Goal: Task Accomplishment & Management: Manage account settings

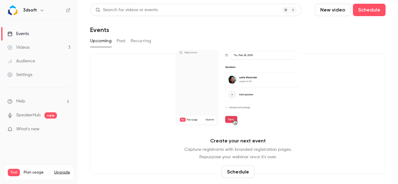
click at [25, 35] on div "Events" at bounding box center [17, 34] width 21 height 6
click at [366, 11] on button "Schedule" at bounding box center [369, 10] width 33 height 12
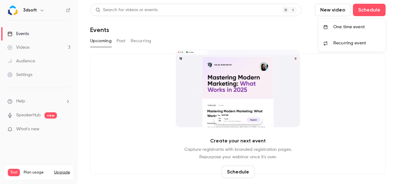
click at [360, 26] on div "One time event" at bounding box center [357, 27] width 47 height 6
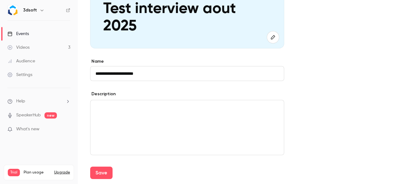
scroll to position [137, 0]
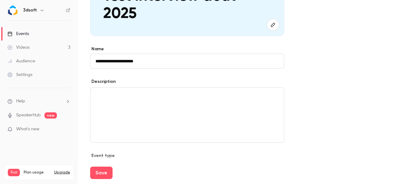
type input "**********"
click at [163, 98] on p "editor" at bounding box center [188, 95] width 184 height 7
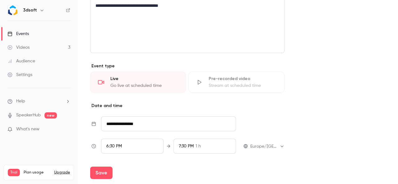
scroll to position [261, 0]
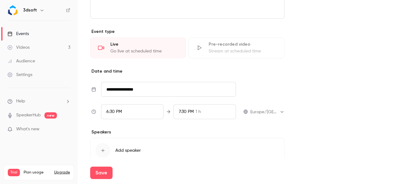
click at [143, 90] on input "**********" at bounding box center [168, 89] width 135 height 15
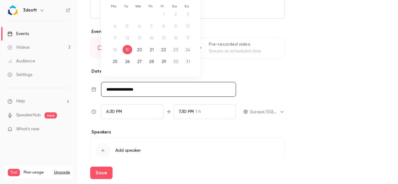
click at [141, 49] on div "20" at bounding box center [140, 49] width 10 height 9
type input "**********"
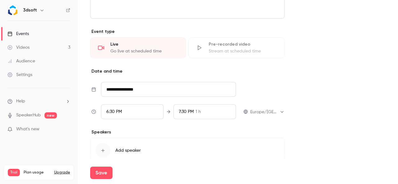
click at [131, 113] on div "6:30 PM" at bounding box center [132, 112] width 63 height 15
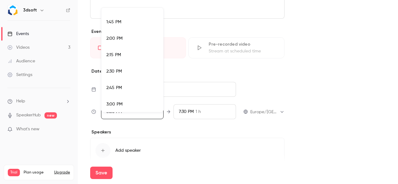
scroll to position [887, 0]
click at [129, 85] on div "2:30 PM" at bounding box center [132, 85] width 52 height 7
click at [243, 131] on div at bounding box center [199, 92] width 398 height 184
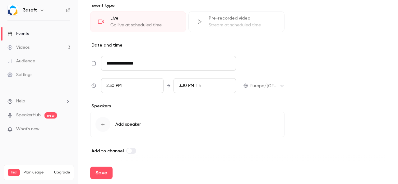
scroll to position [289, 0]
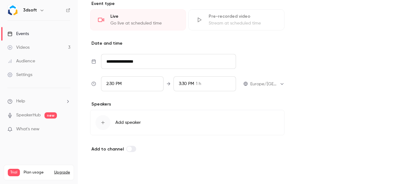
click at [104, 173] on button "Save" at bounding box center [101, 173] width 22 height 12
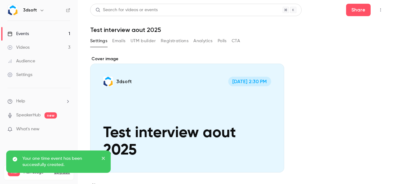
click at [63, 33] on link "Events 1" at bounding box center [39, 34] width 78 height 14
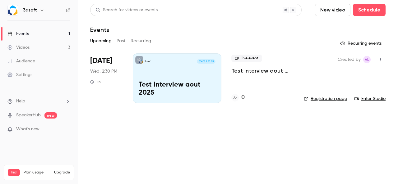
click at [185, 81] on p "Test interview aout 2025" at bounding box center [177, 89] width 77 height 16
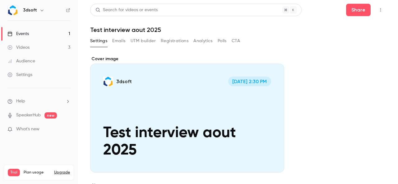
click at [123, 41] on button "Emails" at bounding box center [118, 41] width 13 height 10
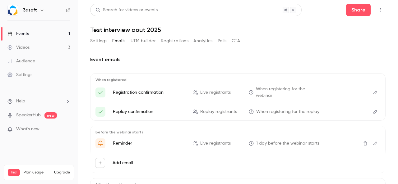
click at [149, 42] on button "UTM builder" at bounding box center [143, 41] width 25 height 10
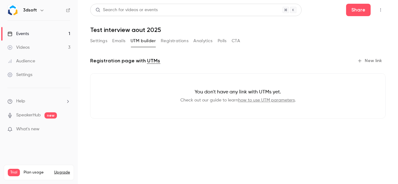
click at [171, 43] on button "Registrations" at bounding box center [175, 41] width 28 height 10
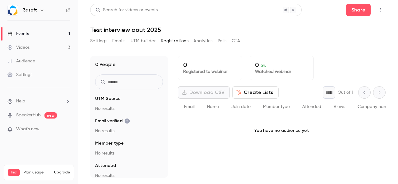
click at [205, 41] on button "Analytics" at bounding box center [203, 41] width 19 height 10
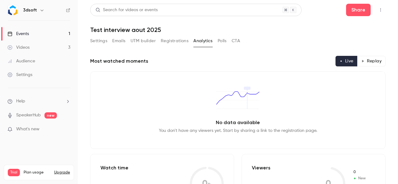
click at [222, 42] on button "Polls" at bounding box center [222, 41] width 9 height 10
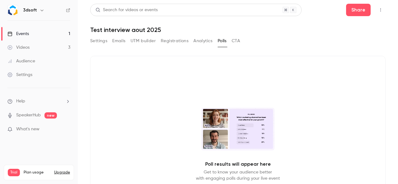
click at [235, 43] on button "CTA" at bounding box center [236, 41] width 8 height 10
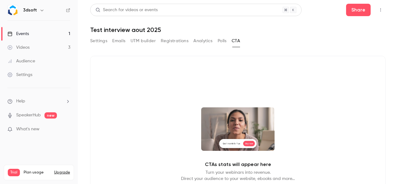
click at [100, 40] on button "Settings" at bounding box center [98, 41] width 17 height 10
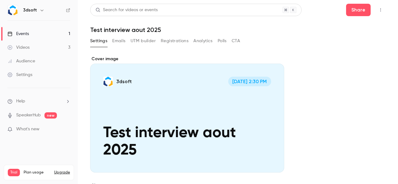
click at [37, 49] on link "Videos 3" at bounding box center [39, 48] width 78 height 14
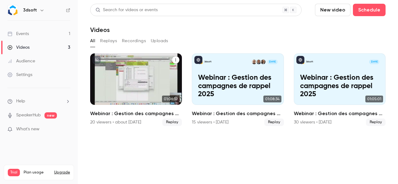
click at [131, 77] on p "Webinar : Gestion des campagnes de rappel - airbag Takata" at bounding box center [135, 86] width 79 height 25
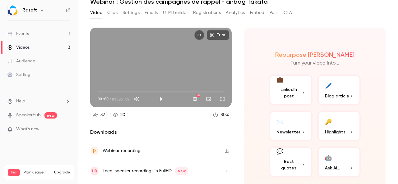
scroll to position [44, 0]
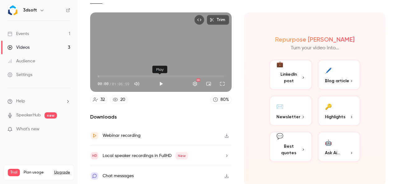
click at [162, 83] on button "Play" at bounding box center [161, 84] width 12 height 12
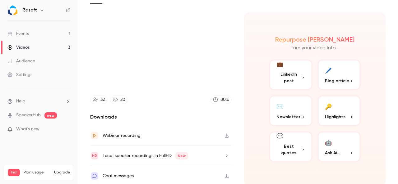
click at [251, 113] on div "Repurpose Ai Turn your video into... 💼 LinkedIn post 🖊️ Blog article ✉️ Newslet…" at bounding box center [315, 99] width 142 height 174
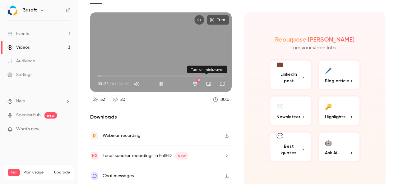
click at [207, 81] on button "Turn on miniplayer" at bounding box center [209, 84] width 12 height 12
click at [207, 83] on button "Turn off miniplayer" at bounding box center [209, 84] width 12 height 12
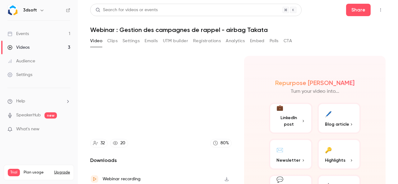
scroll to position [0, 0]
type input "****"
click at [115, 43] on button "Clips" at bounding box center [112, 41] width 10 height 10
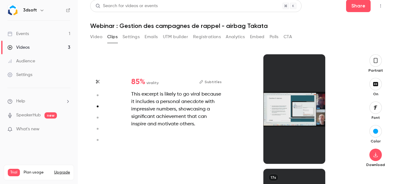
click at [134, 36] on button "Settings" at bounding box center [131, 37] width 17 height 10
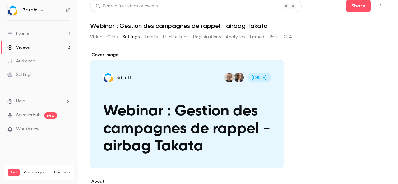
click at [97, 37] on button "Video" at bounding box center [96, 37] width 12 height 10
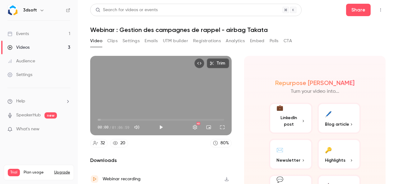
click at [112, 42] on button "Clips" at bounding box center [112, 41] width 10 height 10
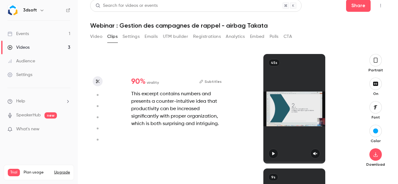
scroll to position [115, 0]
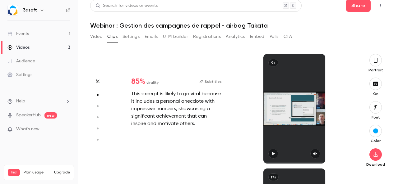
type input "*"
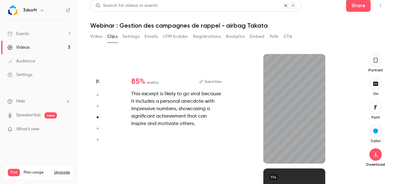
type input "*"
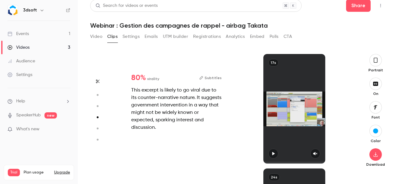
scroll to position [460, 0]
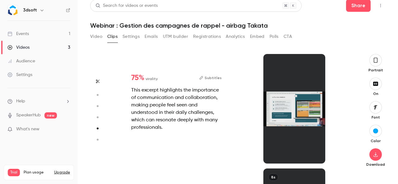
click at [373, 62] on icon "button" at bounding box center [375, 60] width 5 height 7
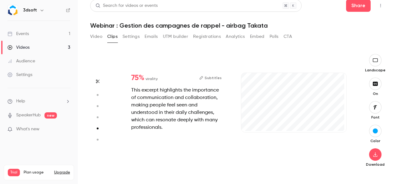
click at [373, 133] on div "button" at bounding box center [375, 131] width 5 height 5
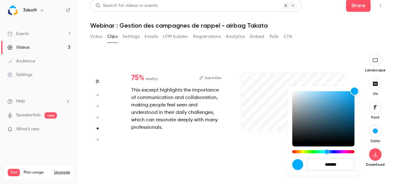
click at [346, 165] on input "*******" at bounding box center [331, 165] width 48 height 12
click at [351, 150] on div at bounding box center [323, 122] width 62 height 62
click at [345, 151] on div "Hue" at bounding box center [323, 152] width 62 height 3
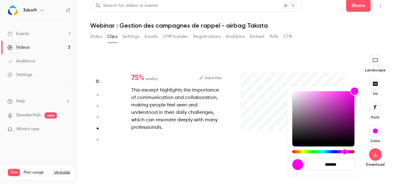
type input "***"
type input "*******"
click at [343, 54] on div at bounding box center [199, 92] width 398 height 184
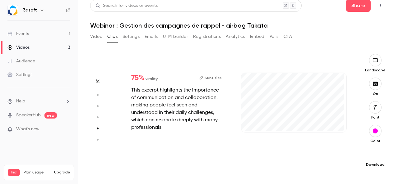
click at [371, 157] on button "button" at bounding box center [375, 155] width 12 height 12
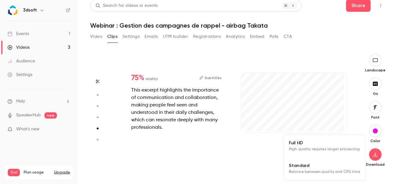
click at [334, 171] on span "Balance between quality and CPU time" at bounding box center [324, 172] width 71 height 6
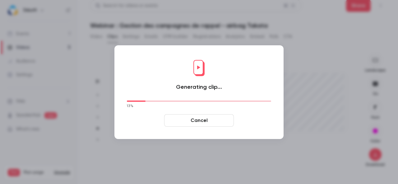
type input "****"
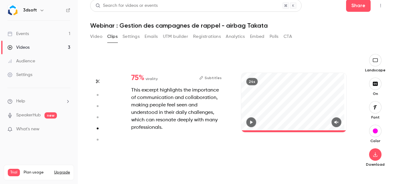
click at [61, 33] on link "Events 1" at bounding box center [39, 34] width 78 height 14
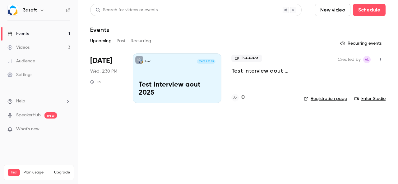
click at [369, 100] on link "Enter Studio" at bounding box center [370, 99] width 31 height 6
click at [380, 59] on icon "button" at bounding box center [380, 60] width 5 height 4
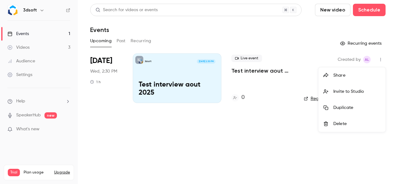
click at [347, 93] on div "Invite to Studio" at bounding box center [357, 92] width 47 height 6
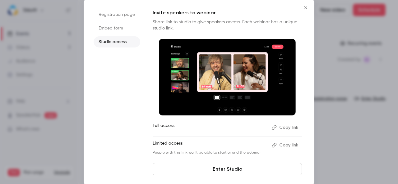
click at [290, 127] on button "Copy link" at bounding box center [285, 128] width 33 height 10
